Goal: Check status: Check status

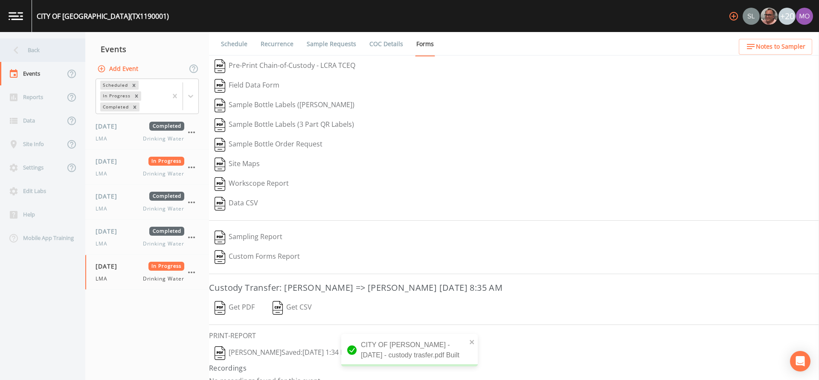
scroll to position [12, 0]
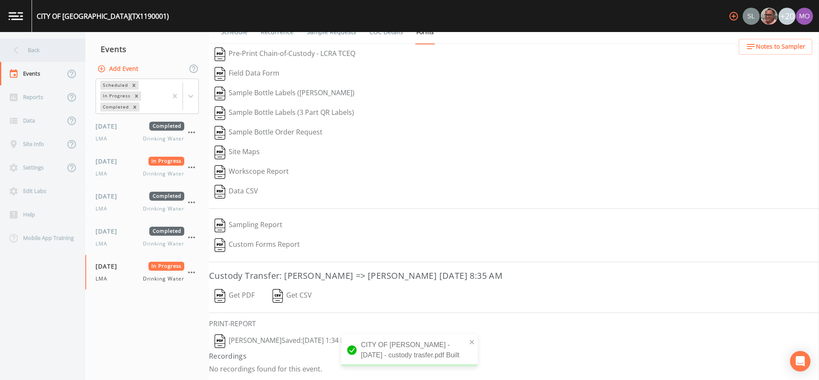
click at [42, 49] on div "Back" at bounding box center [38, 49] width 77 height 23
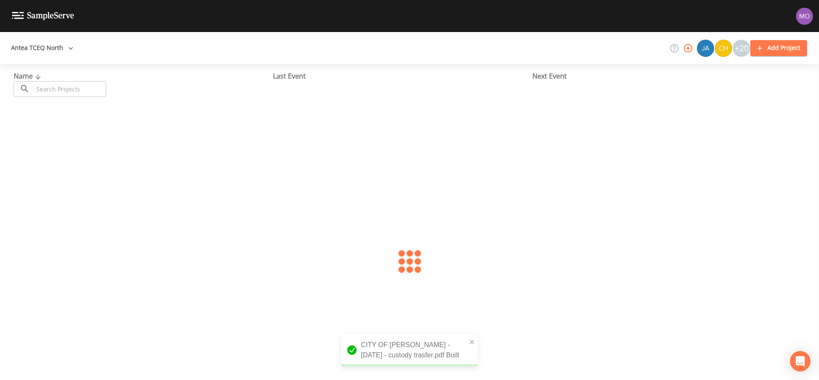
click at [58, 86] on input "text" at bounding box center [69, 89] width 73 height 16
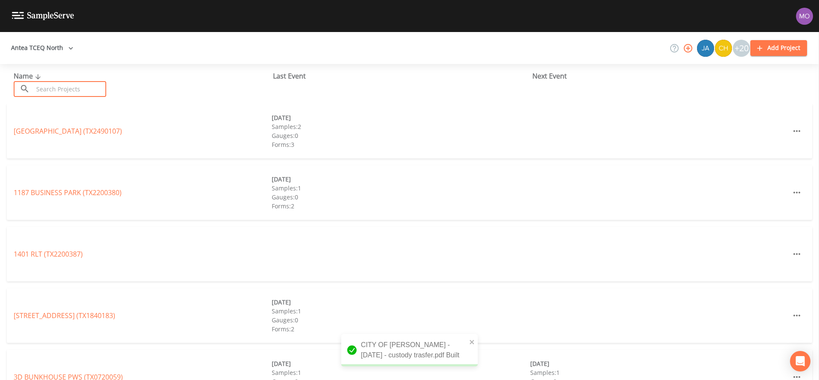
paste input "TX1110001"
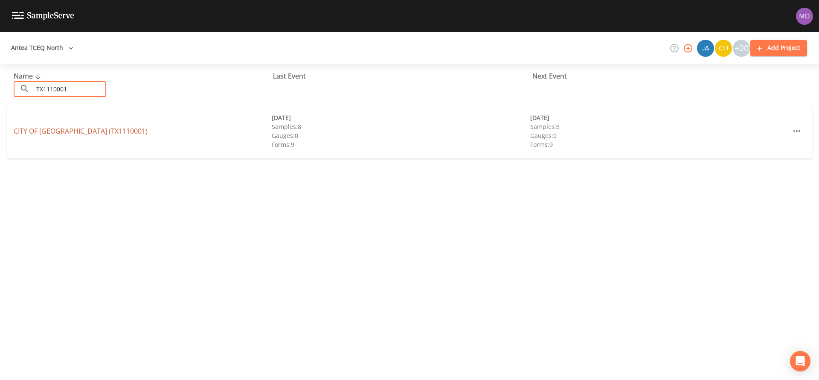
type input "TX1110001"
click at [75, 130] on link "CITY OF [GEOGRAPHIC_DATA] (TX1110001)" at bounding box center [81, 130] width 134 height 9
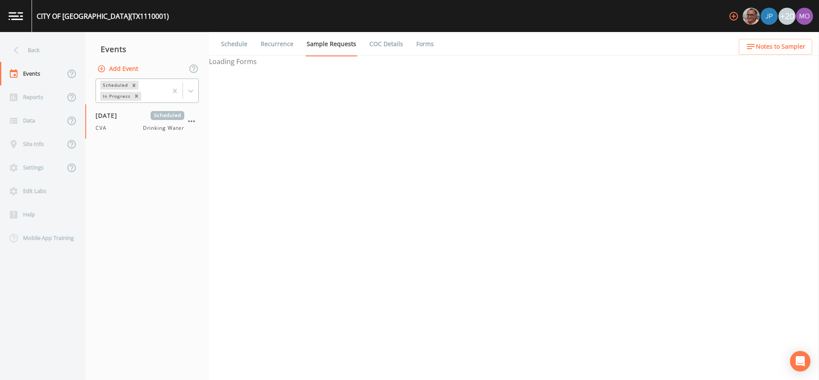
click at [114, 96] on div "In Progress" at bounding box center [116, 96] width 32 height 9
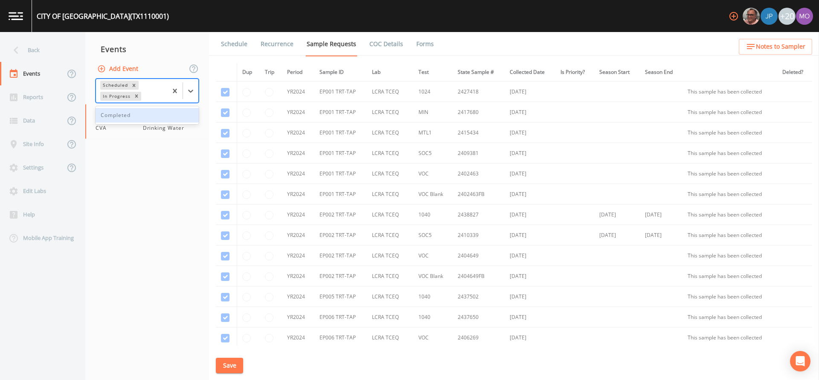
click at [112, 115] on div "Completed" at bounding box center [147, 115] width 103 height 14
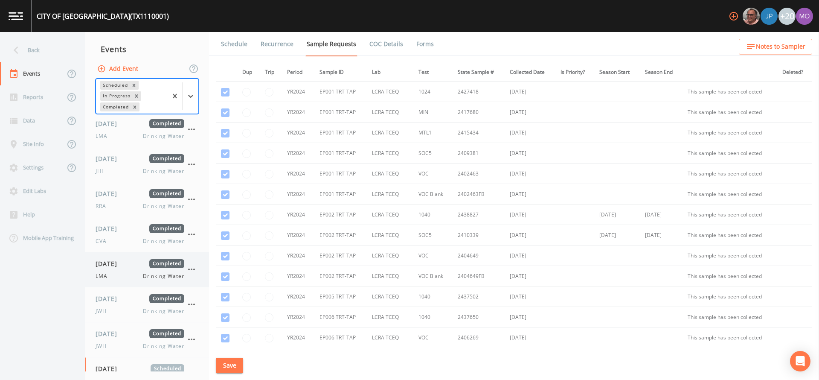
scroll to position [23, 0]
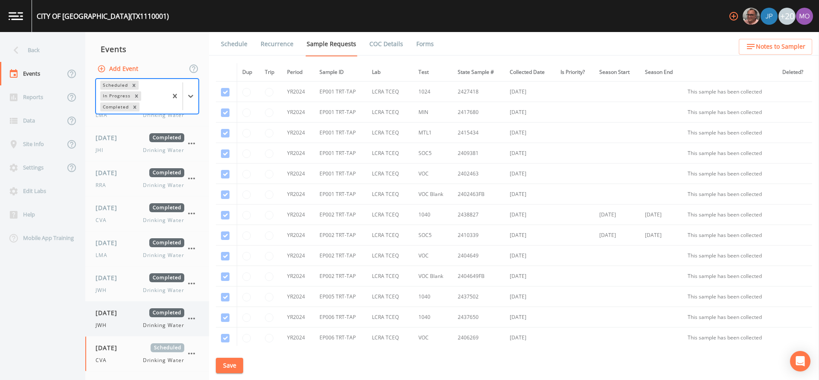
click at [113, 310] on span "[DATE]" at bounding box center [110, 312] width 28 height 9
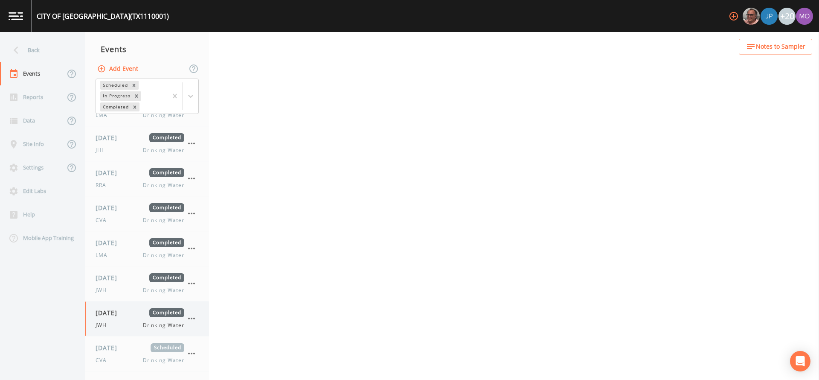
scroll to position [21, 0]
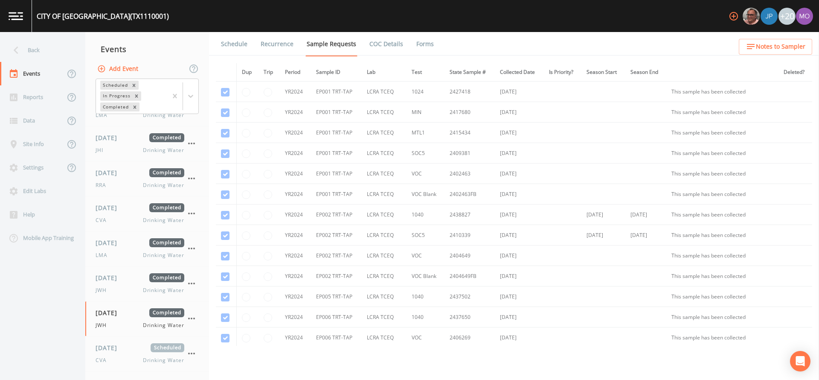
click at [425, 41] on link "Forms" at bounding box center [425, 44] width 20 height 24
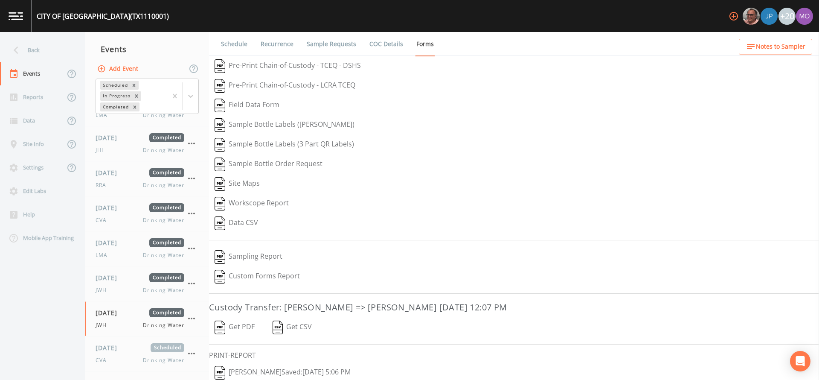
scroll to position [32, 0]
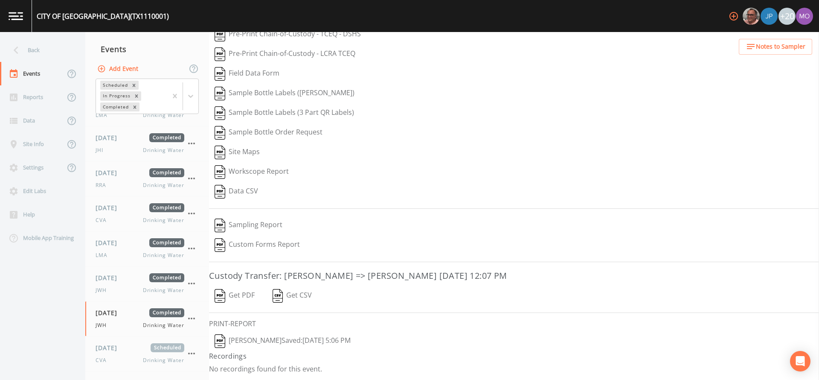
click at [225, 340] on img "button" at bounding box center [220, 341] width 11 height 14
click at [123, 283] on div "[DATE] Completed JWH Drinking Water" at bounding box center [140, 283] width 89 height 21
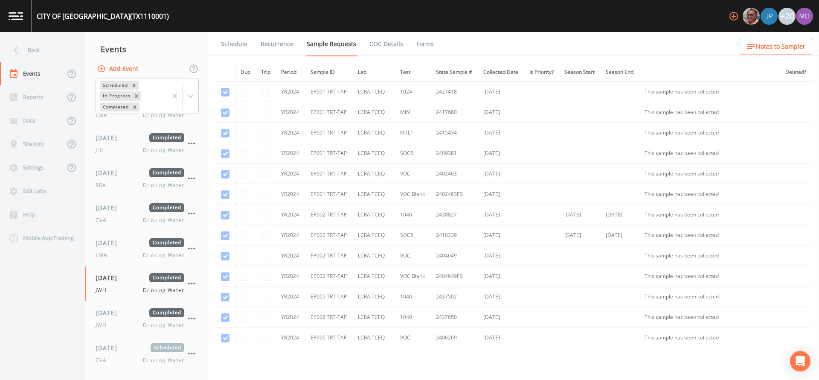
click at [421, 46] on link "Forms" at bounding box center [425, 44] width 20 height 24
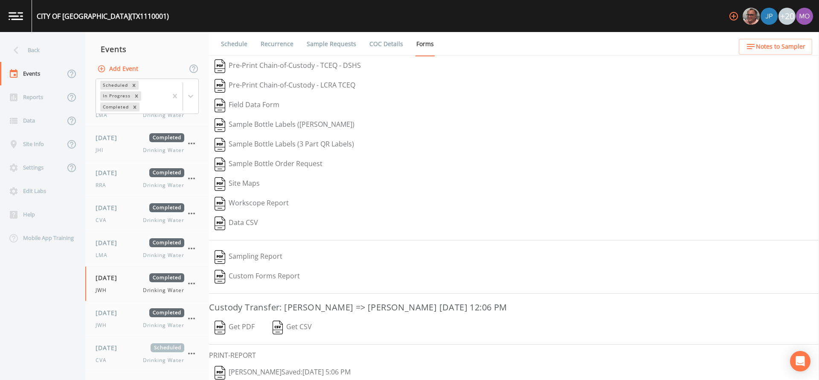
scroll to position [32, 0]
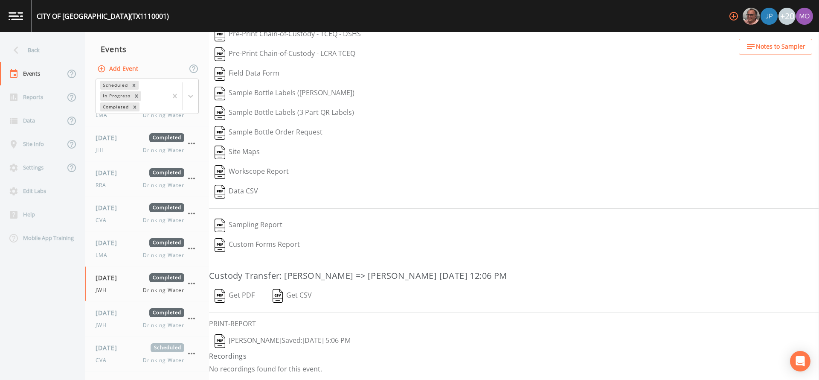
click at [233, 335] on button "[PERSON_NAME]  Saved: [DATE] 5:06 PM" at bounding box center [282, 341] width 147 height 20
click at [142, 249] on div "[DATE] Completed LMA Drinking Water" at bounding box center [140, 248] width 89 height 21
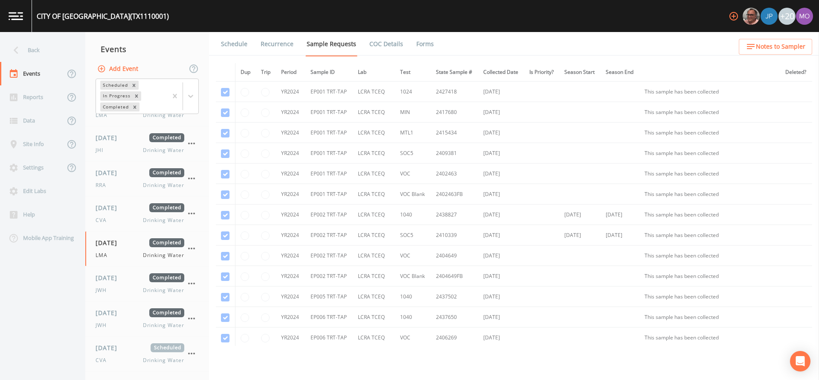
click at [419, 43] on link "Forms" at bounding box center [425, 44] width 20 height 24
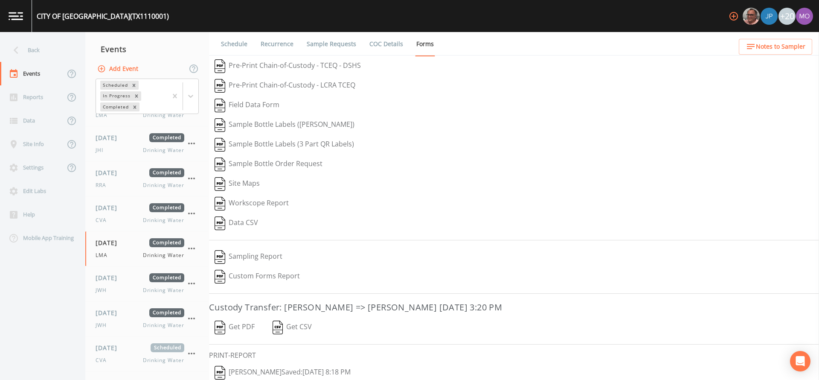
scroll to position [32, 0]
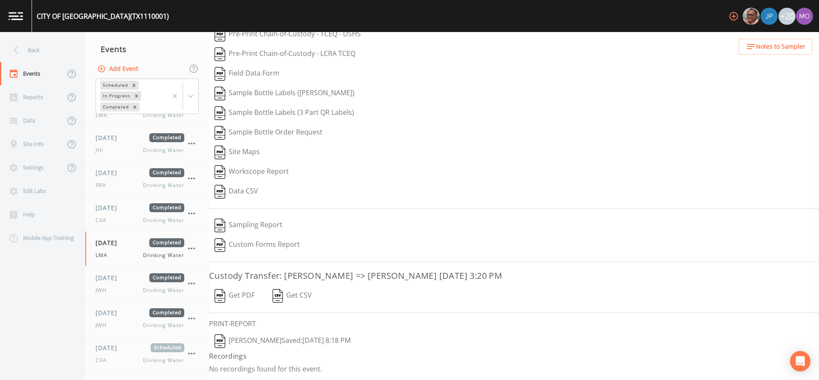
click at [222, 339] on img "button" at bounding box center [220, 341] width 11 height 14
